Goal: Task Accomplishment & Management: Complete application form

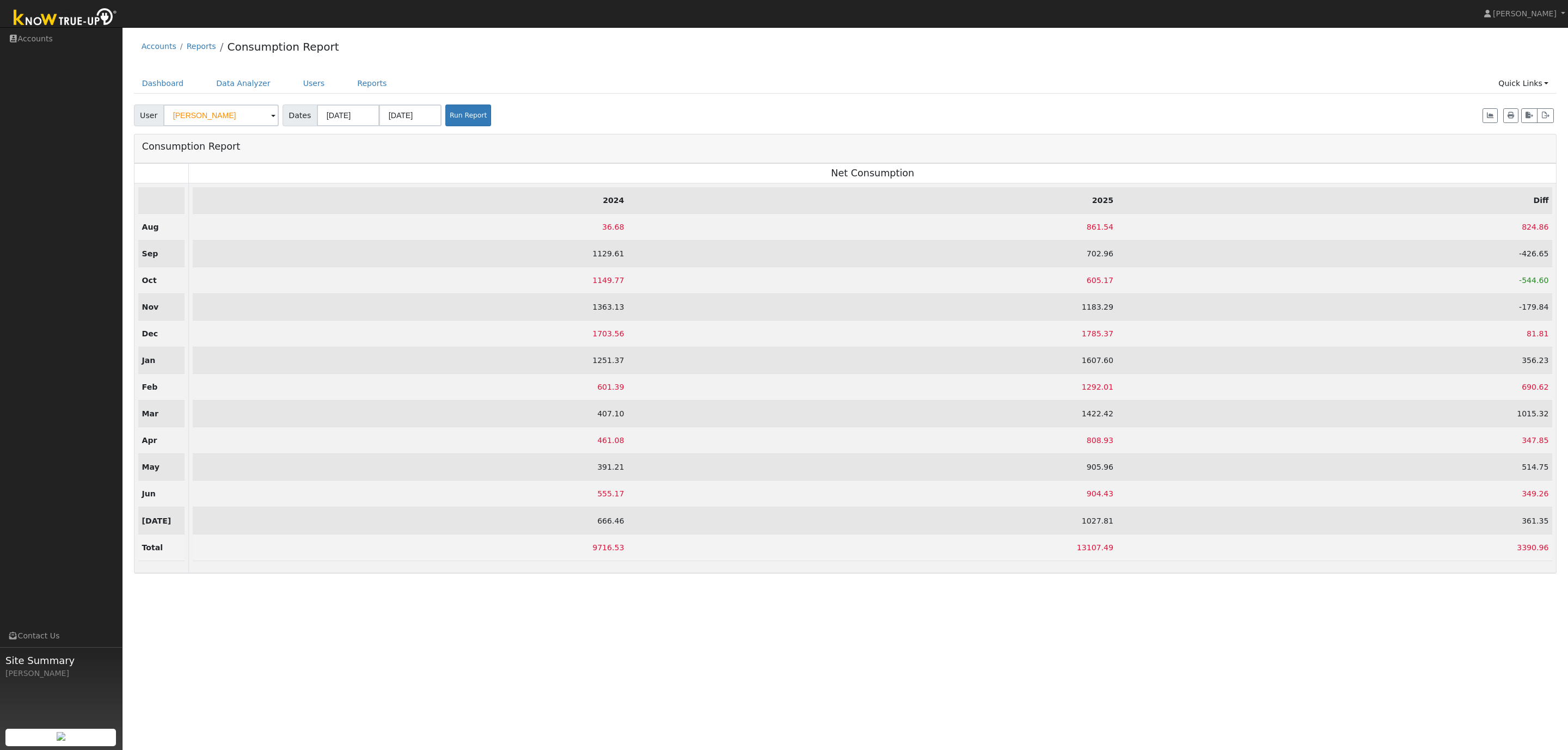
click at [540, 48] on div "Accounts Reports Consumption Report" at bounding box center [845, 49] width 1423 height 33
click at [298, 86] on link "Users" at bounding box center [314, 83] width 38 height 20
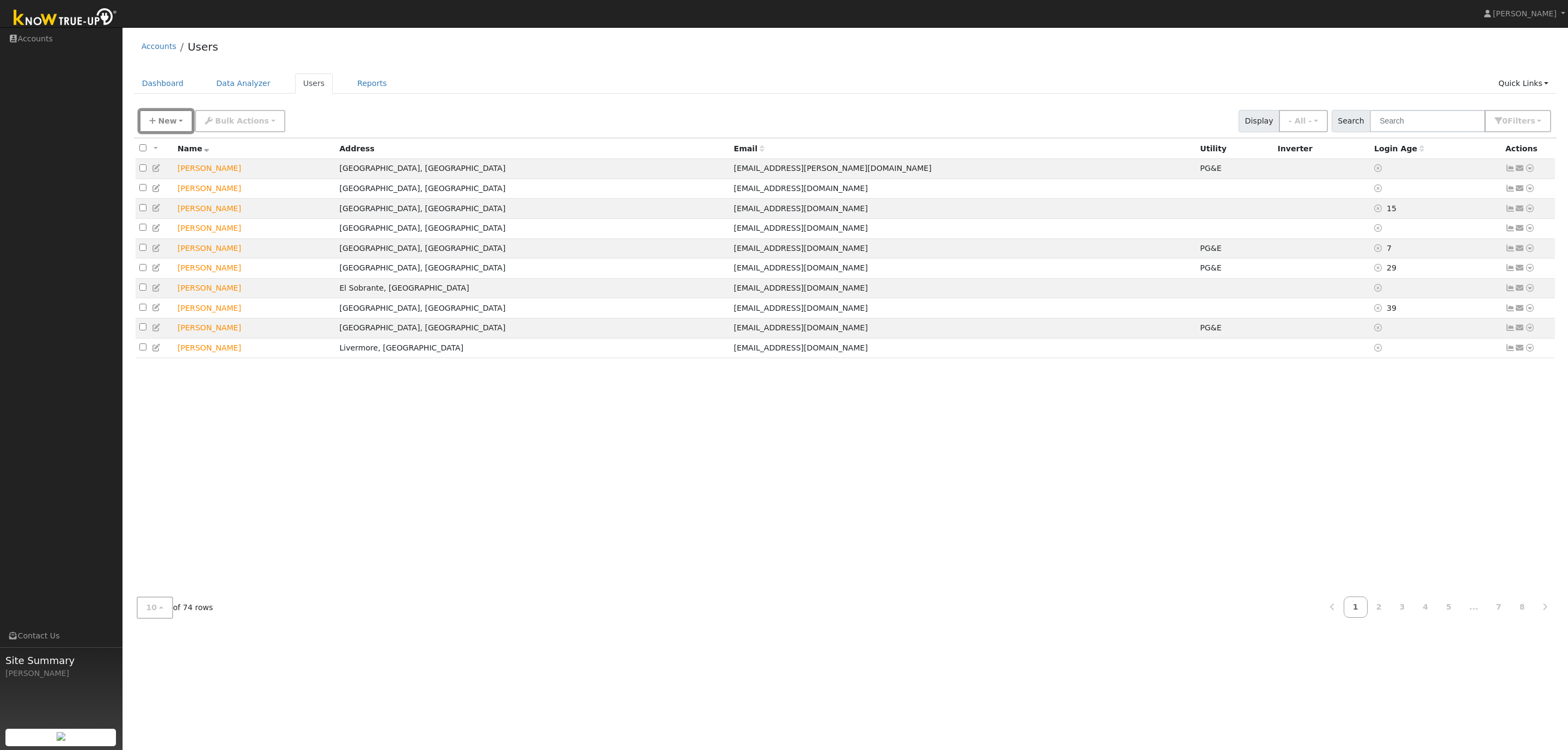
click at [169, 125] on span "New" at bounding box center [167, 120] width 19 height 9
click at [170, 146] on link "Quick Add" at bounding box center [184, 144] width 90 height 15
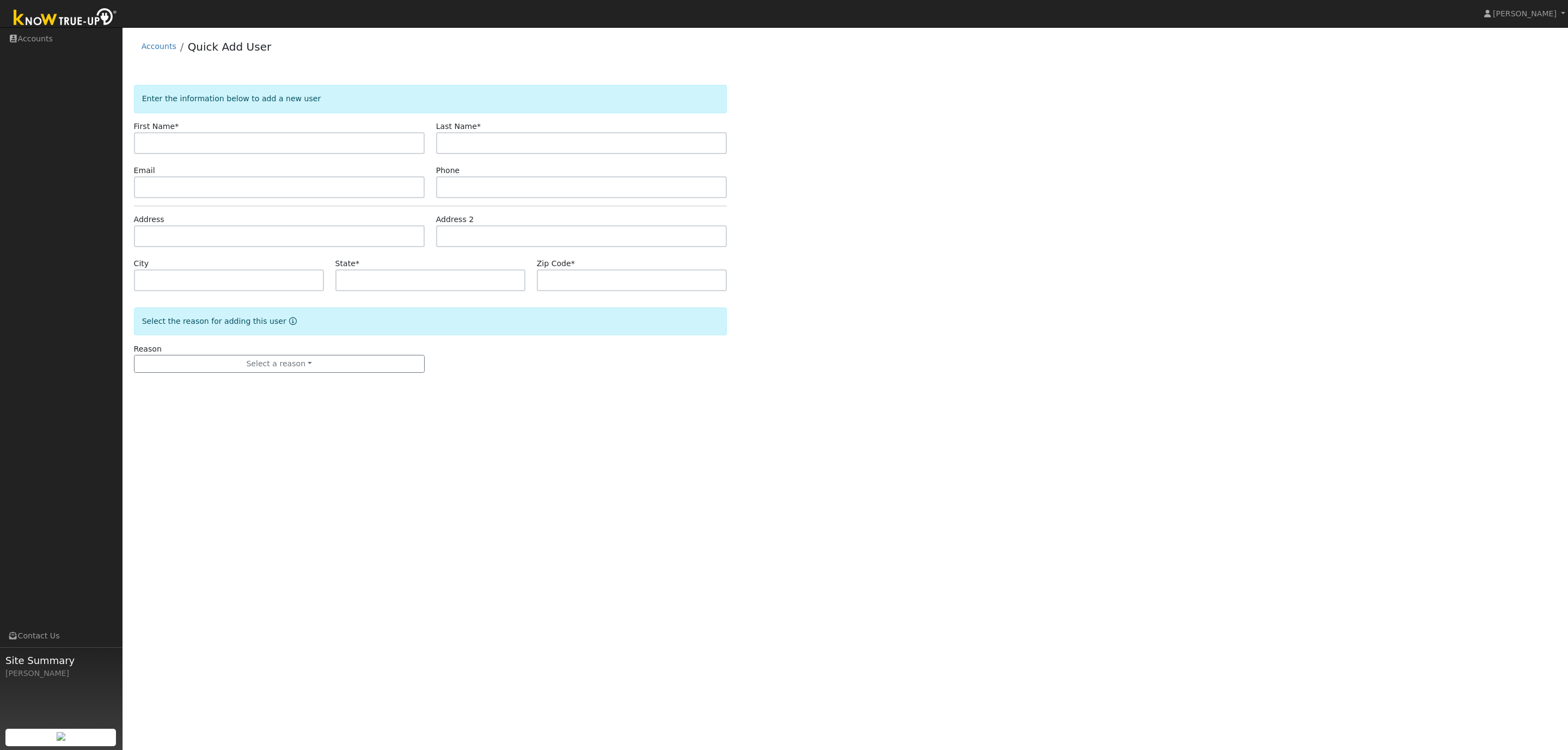
click at [175, 144] on input "text" at bounding box center [279, 143] width 291 height 22
type input "[PERSON_NAME]"
click at [474, 141] on input "text" at bounding box center [581, 143] width 291 height 22
paste input "[PERSON_NAME]"
click at [460, 144] on input "[PERSON_NAME]" at bounding box center [581, 143] width 291 height 22
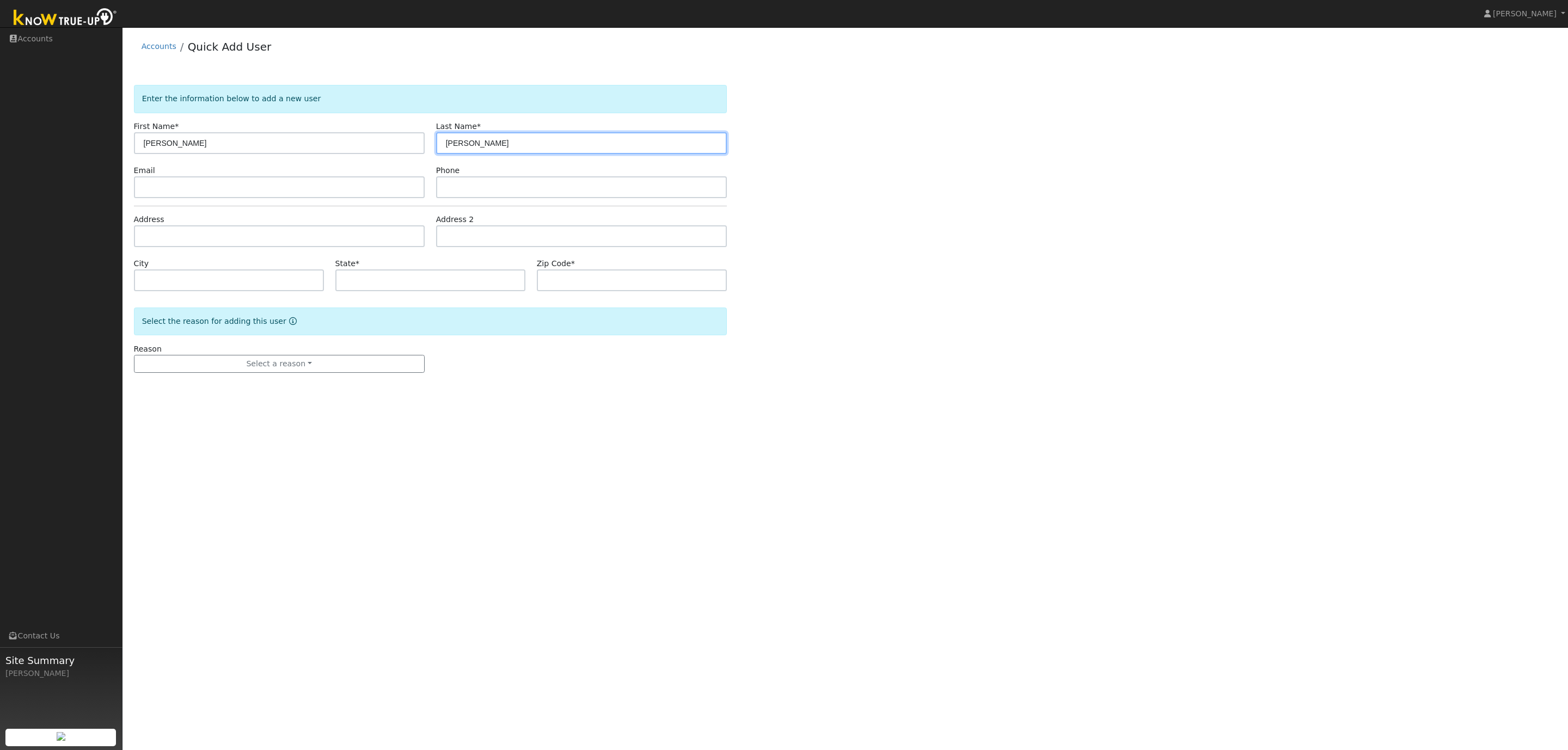
type input "[PERSON_NAME]"
click at [281, 135] on input "[PERSON_NAME]" at bounding box center [279, 143] width 291 height 22
click at [273, 144] on input "[PERSON_NAME]" at bounding box center [279, 143] width 291 height 22
type input "[PERSON_NAME]"
click at [169, 185] on input "text" at bounding box center [279, 187] width 291 height 22
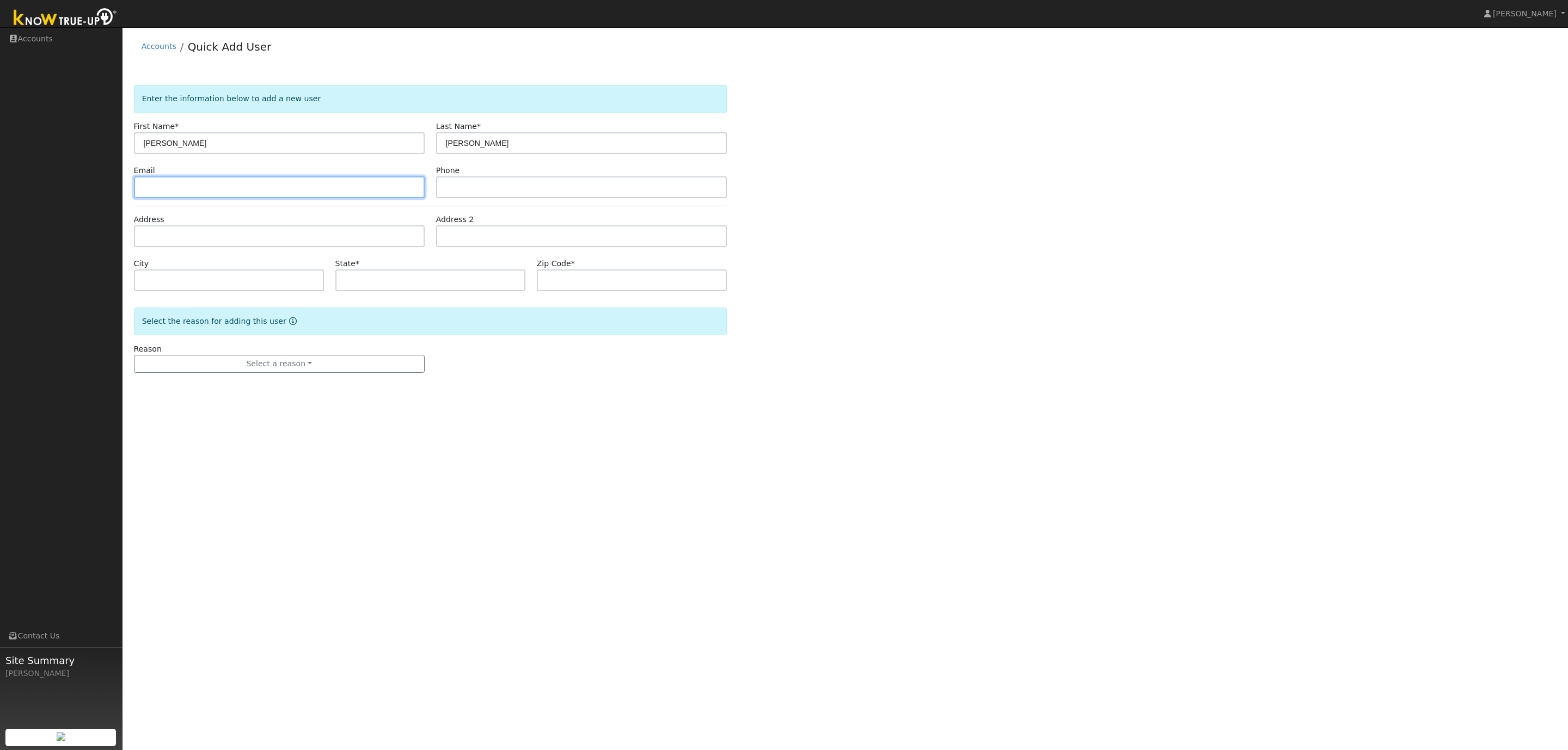
paste input "[PERSON_NAME][EMAIL_ADDRESS][DOMAIN_NAME]"
type input "[PERSON_NAME][EMAIL_ADDRESS][DOMAIN_NAME]"
click at [454, 188] on input "text" at bounding box center [581, 187] width 291 height 22
paste input "7347171501"
type input "7347171501"
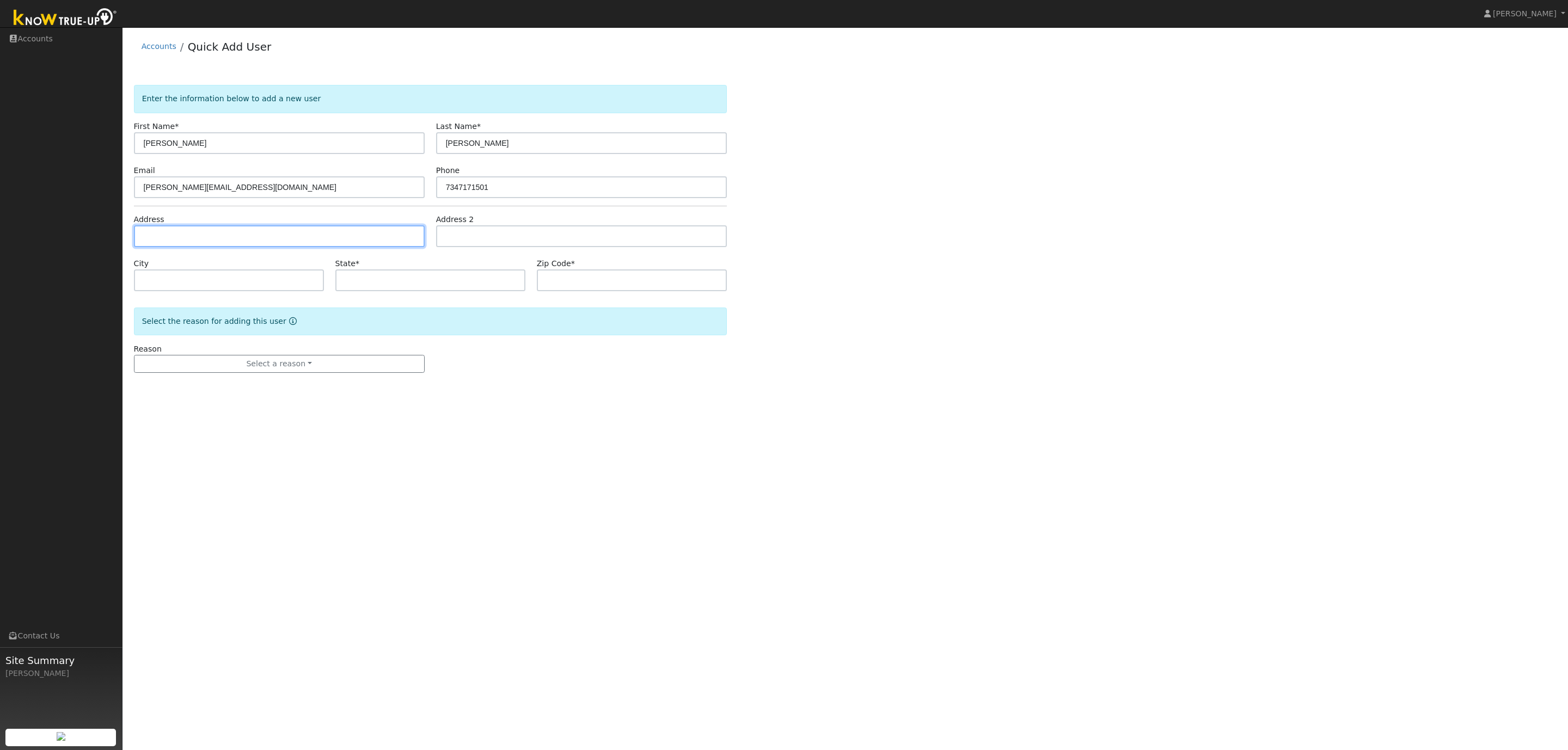
click at [154, 236] on input "text" at bounding box center [279, 236] width 291 height 22
paste input "[STREET_ADDRESS][PERSON_NAME][PERSON_NAME]"
type input "[STREET_ADDRESS][PERSON_NAME]"
type input "San [PERSON_NAME]"
type input "CA"
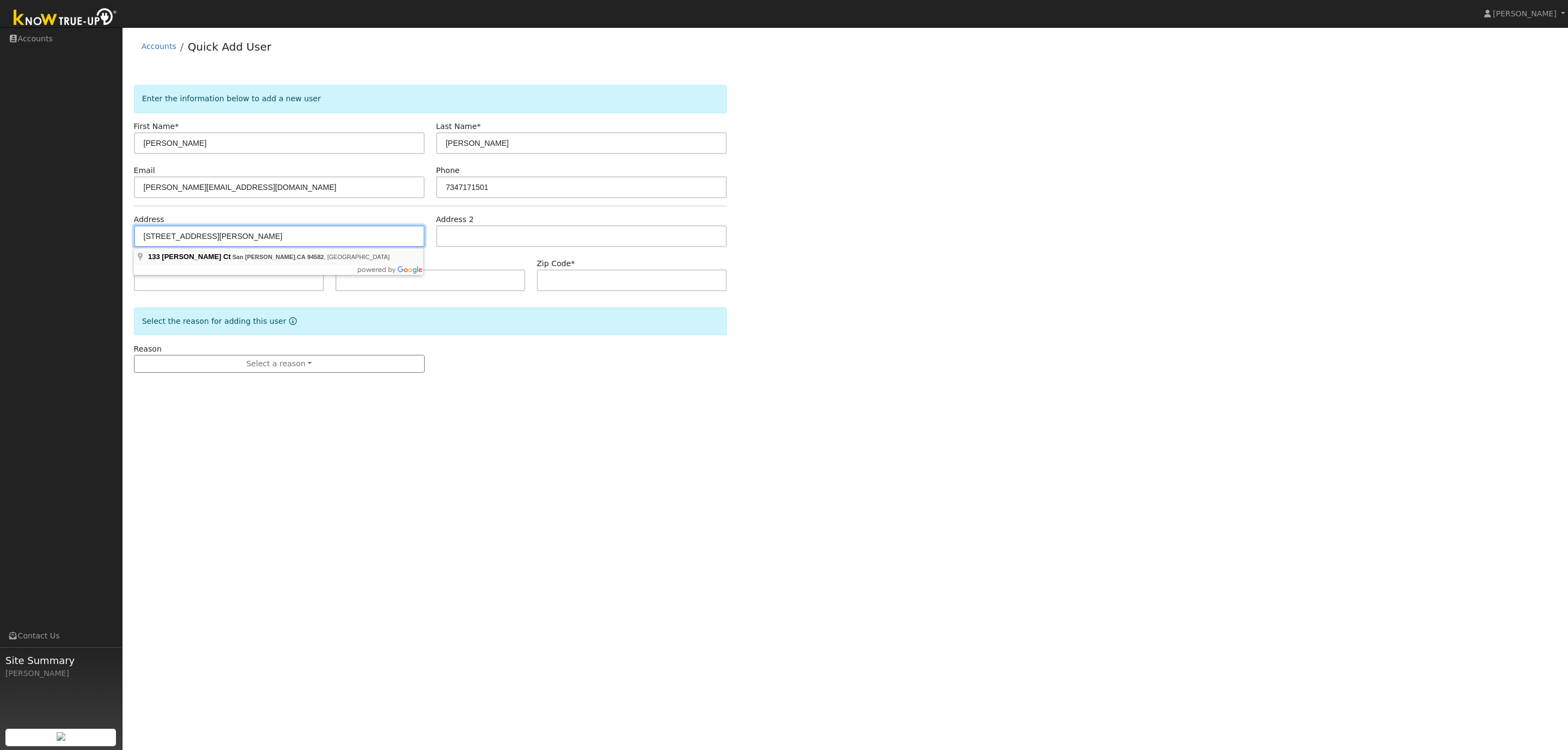
type input "94582"
click at [547, 428] on div "User Profile First name Last name Email Email Notifications No Emails No Emails…" at bounding box center [845, 389] width 1446 height 723
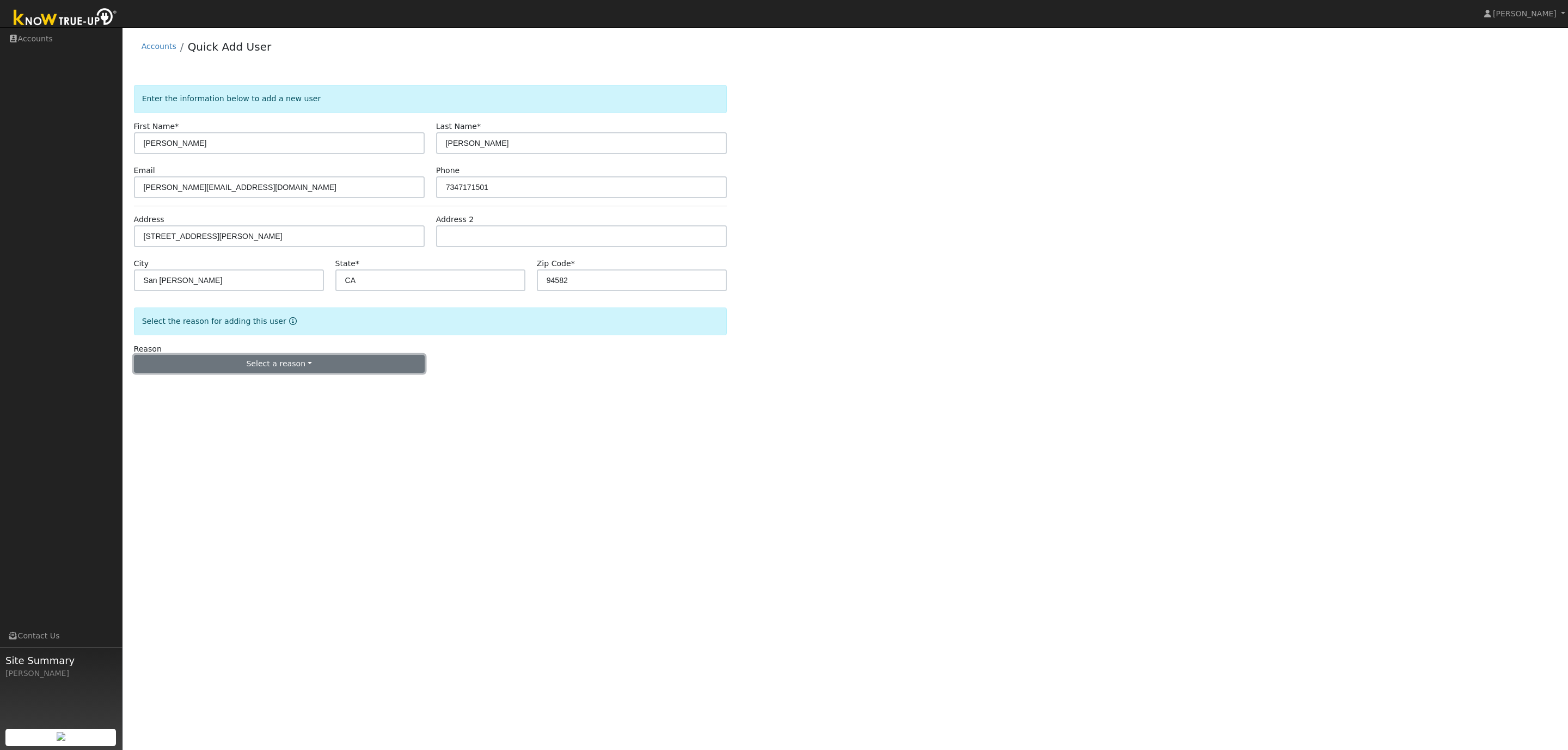
click at [216, 367] on button "Select a reason" at bounding box center [279, 364] width 291 height 19
click at [206, 389] on link "New lead" at bounding box center [194, 386] width 120 height 15
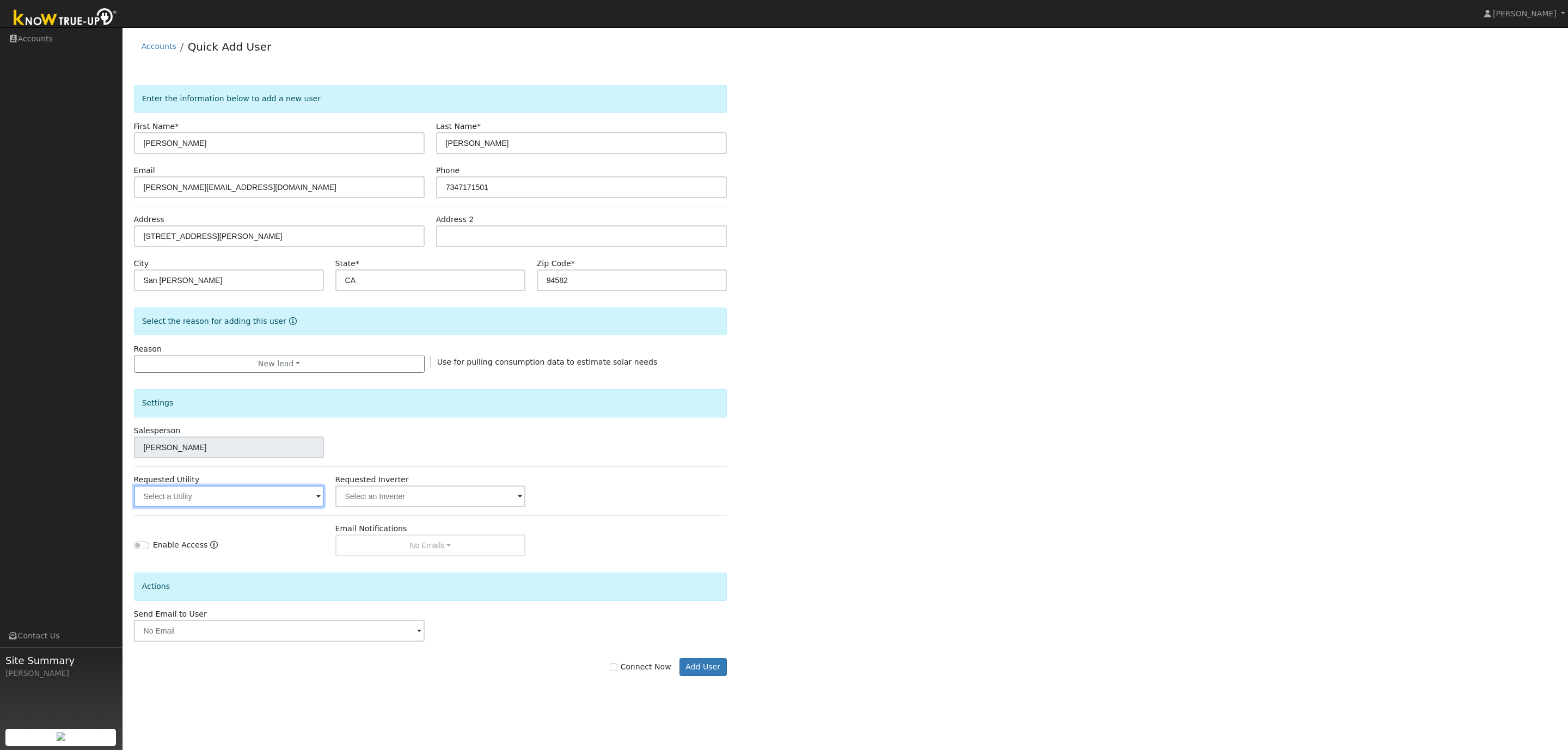
click at [252, 498] on input "text" at bounding box center [228, 496] width 190 height 22
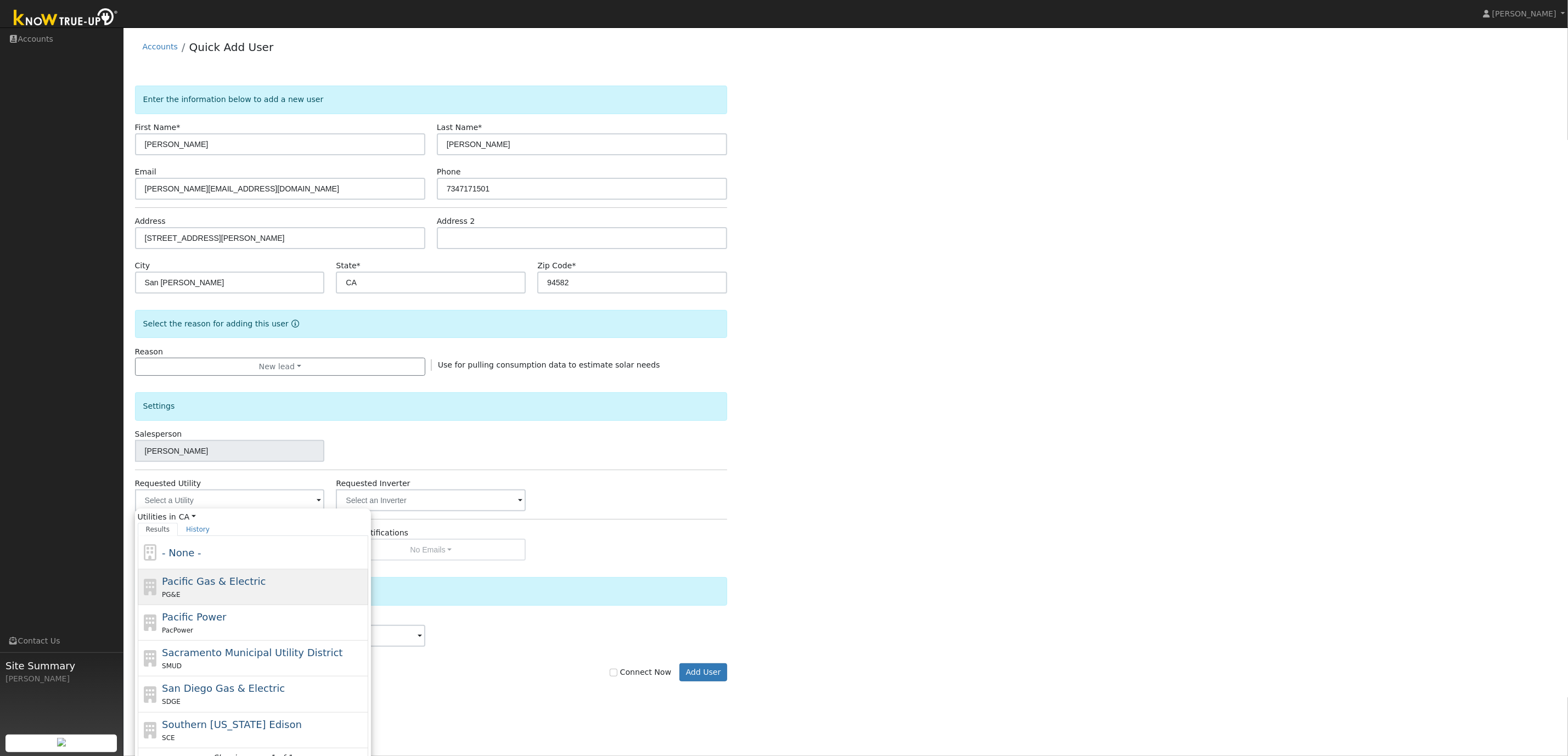
click at [231, 586] on span "Pacific Gas & Electric" at bounding box center [214, 581] width 104 height 11
type input "Pacific Gas & Electric"
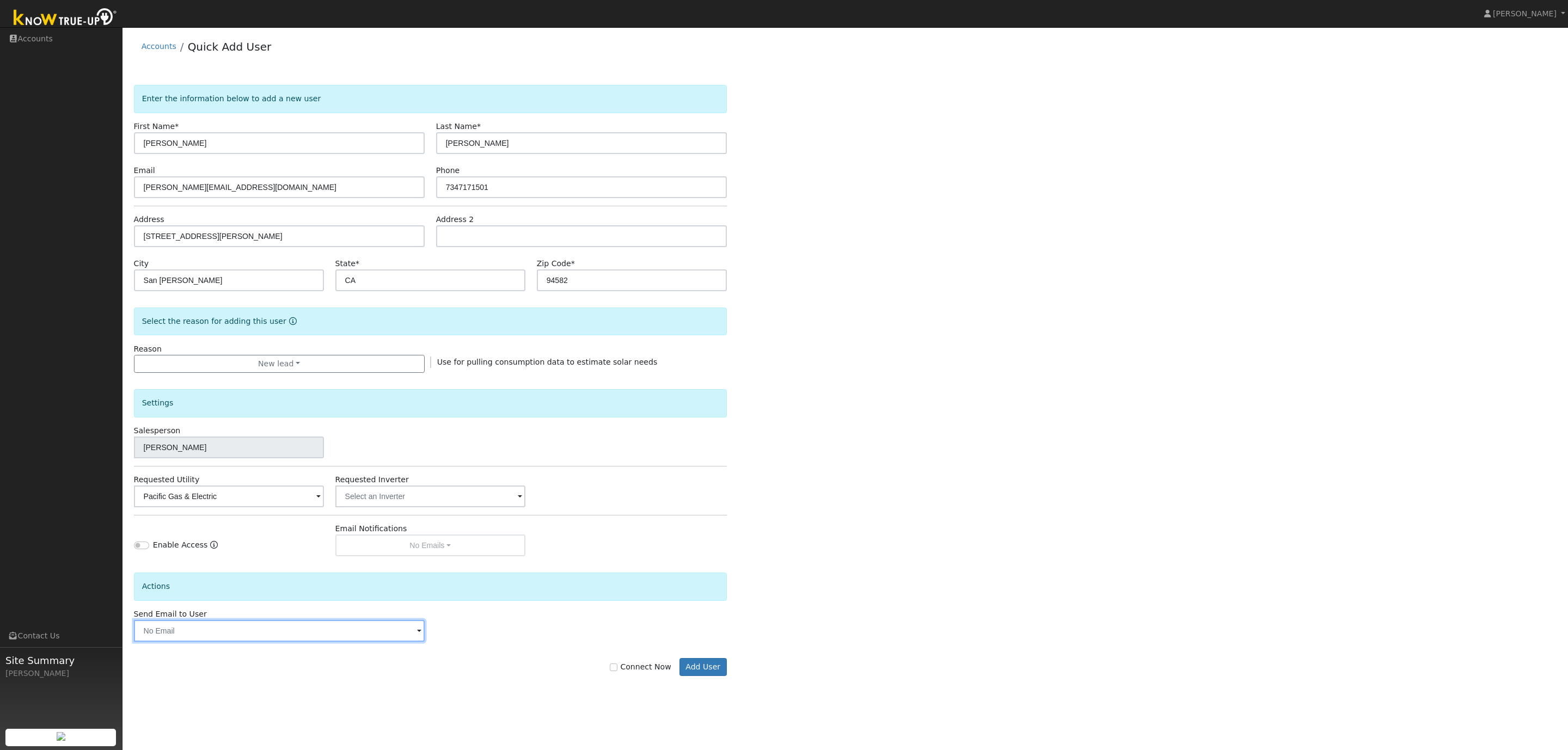
click at [387, 630] on input "text" at bounding box center [279, 630] width 291 height 22
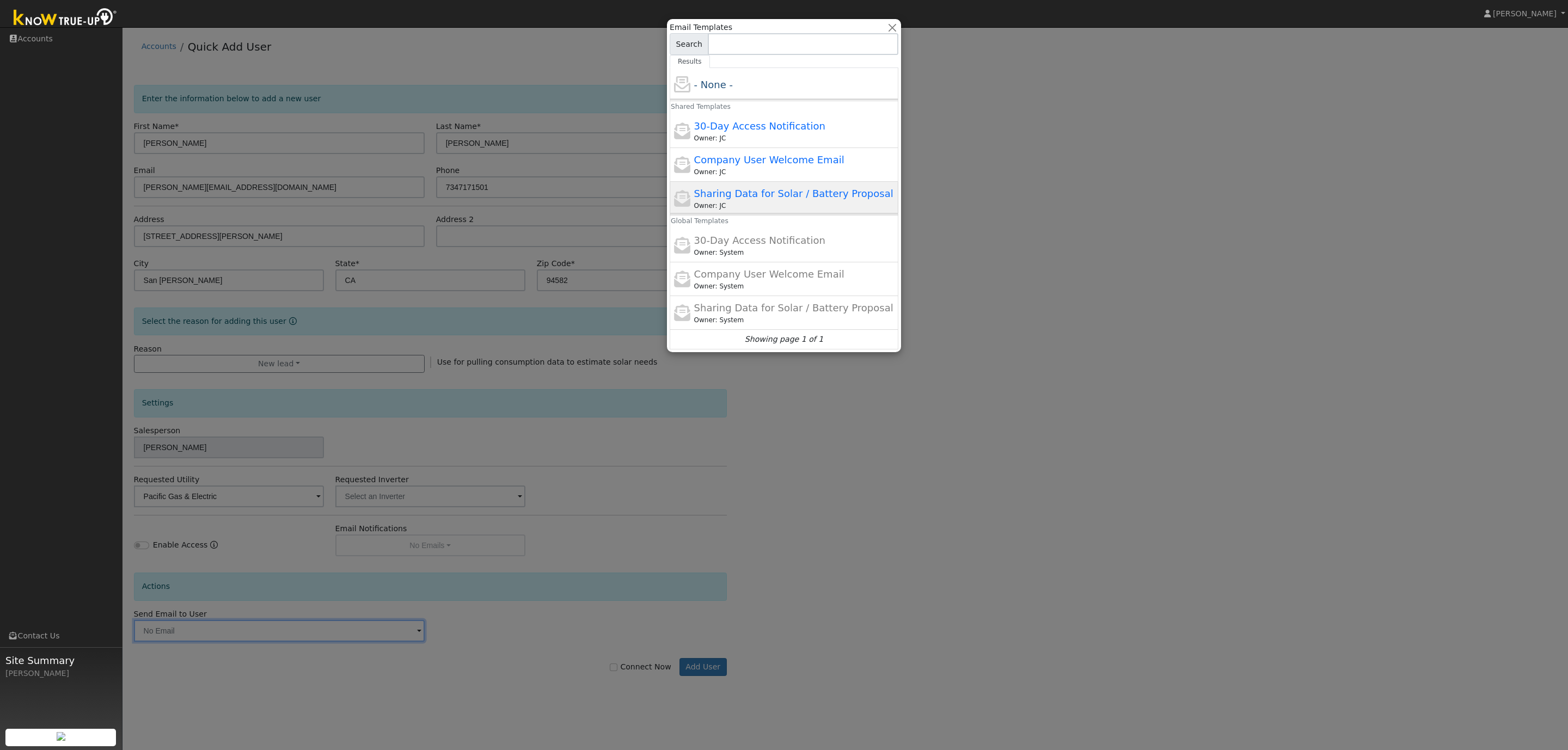
click at [763, 209] on div "Owner: JC" at bounding box center [795, 206] width 202 height 10
type input "Sharing Data for Solar / Battery Proposal"
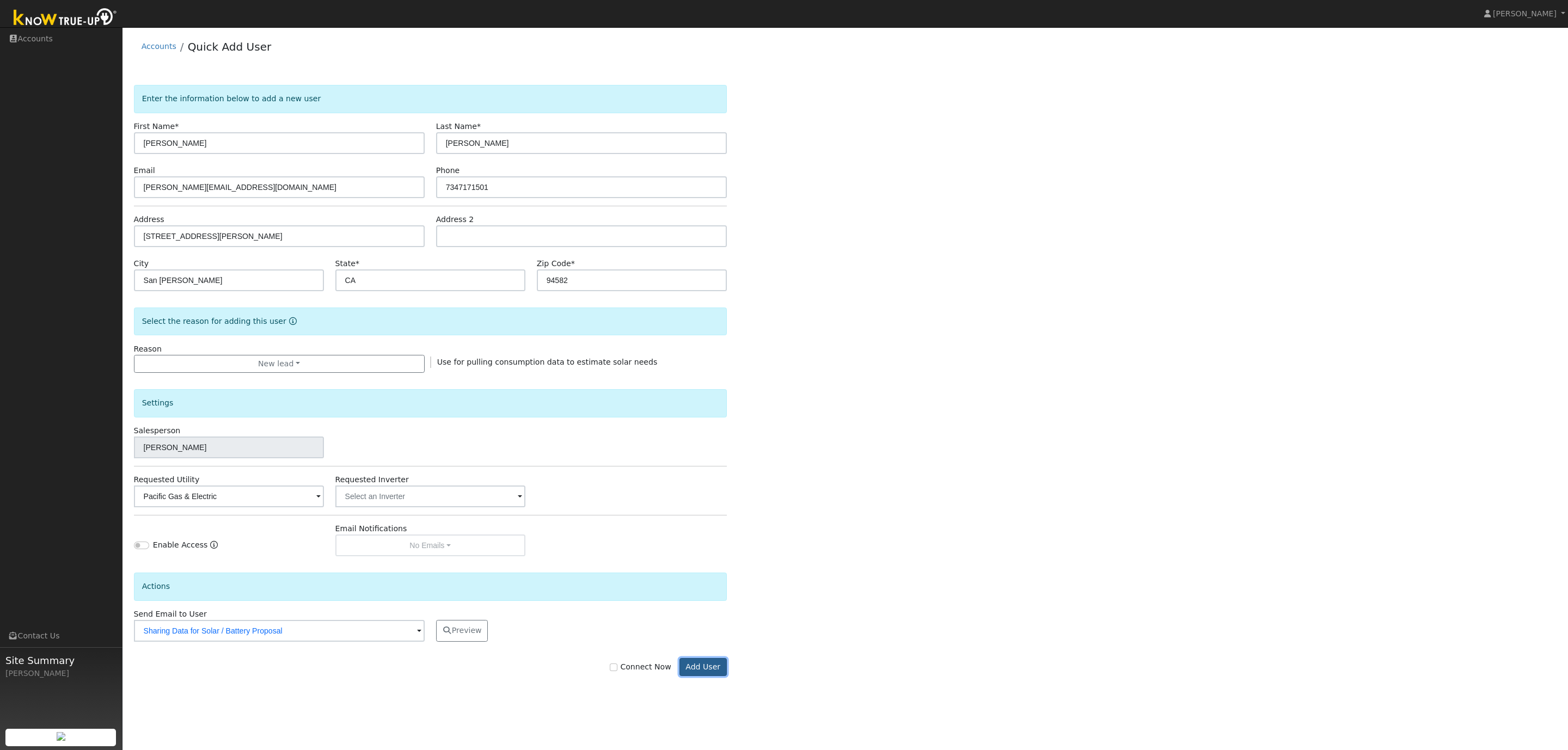
click at [701, 669] on button "Add User" at bounding box center [703, 667] width 47 height 19
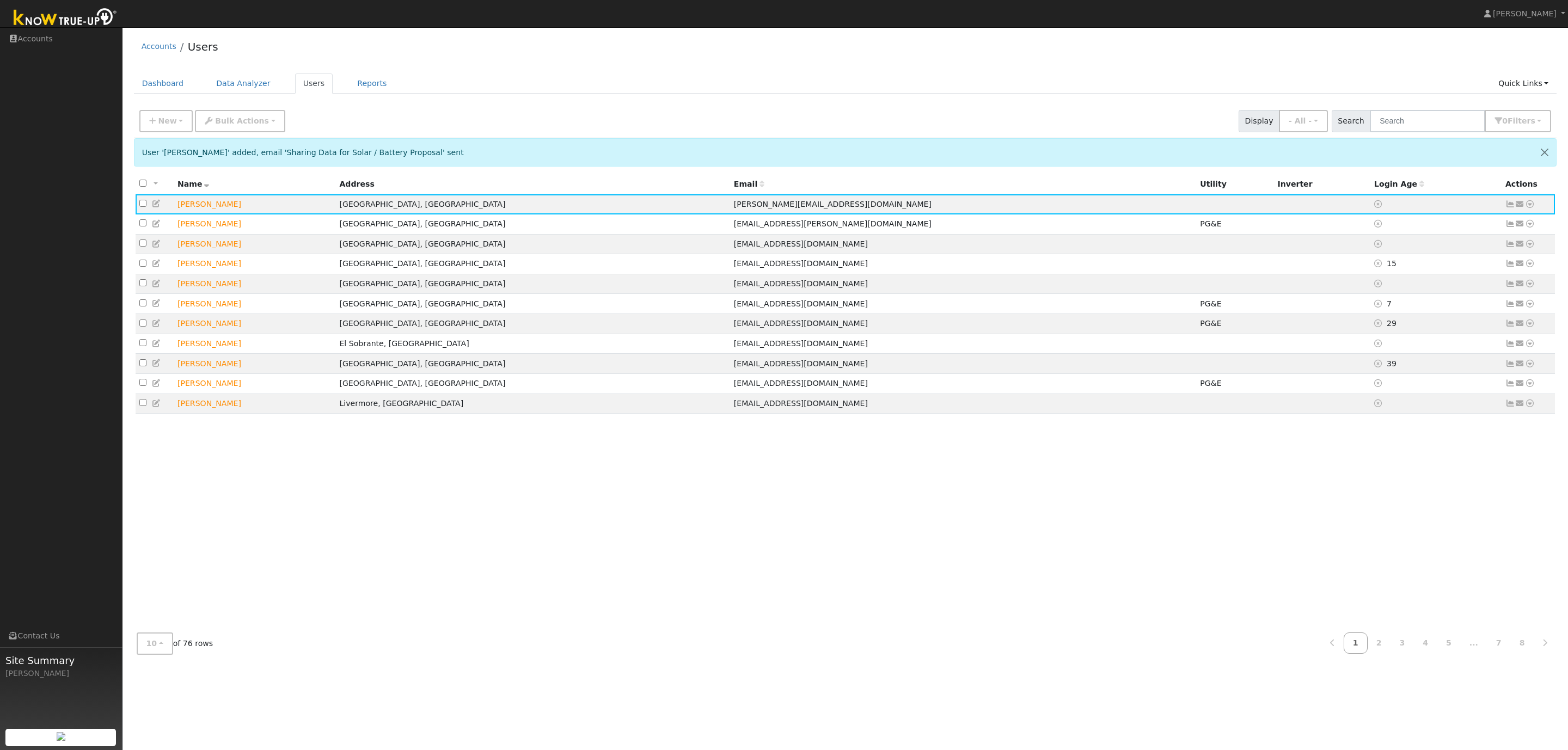
click at [609, 50] on div "Accounts Users" at bounding box center [845, 49] width 1423 height 33
